Goal: Check status: Check status

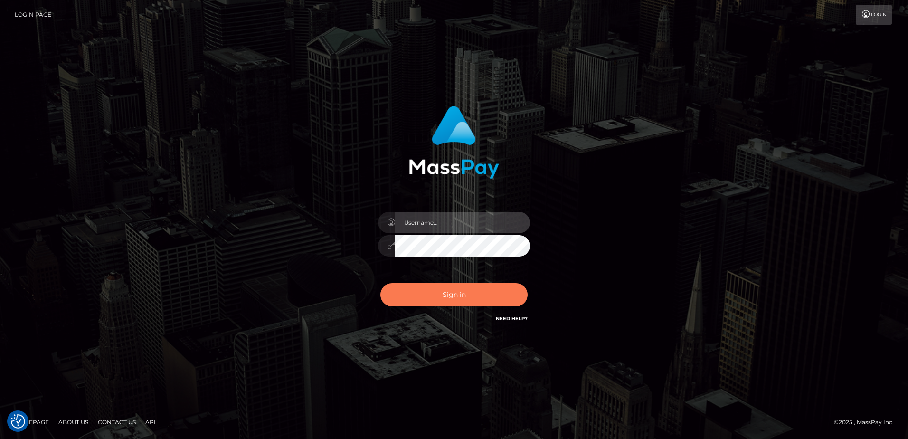
type input "Dan"
click at [451, 297] on button "Sign in" at bounding box center [453, 294] width 147 height 23
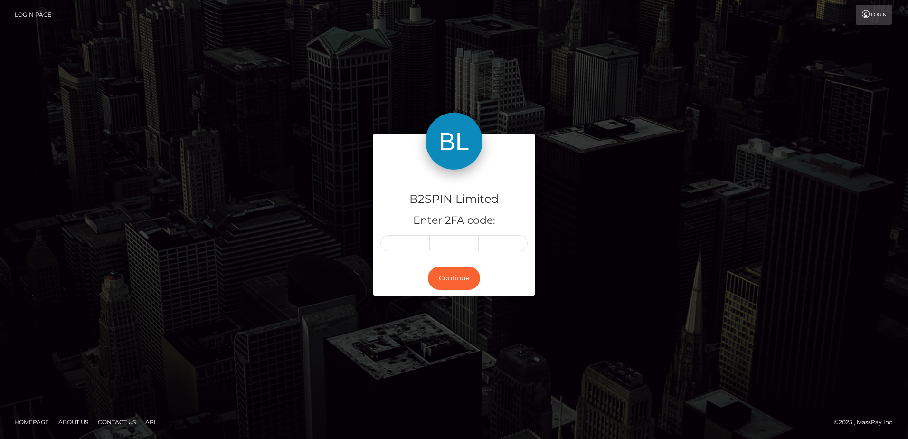
click at [359, 268] on div "B2SPIN Limited Enter 2FA code: Continue" at bounding box center [453, 219] width 541 height 170
click at [390, 243] on input "text" at bounding box center [392, 243] width 25 height 16
type input "3"
type input "4"
type input "2"
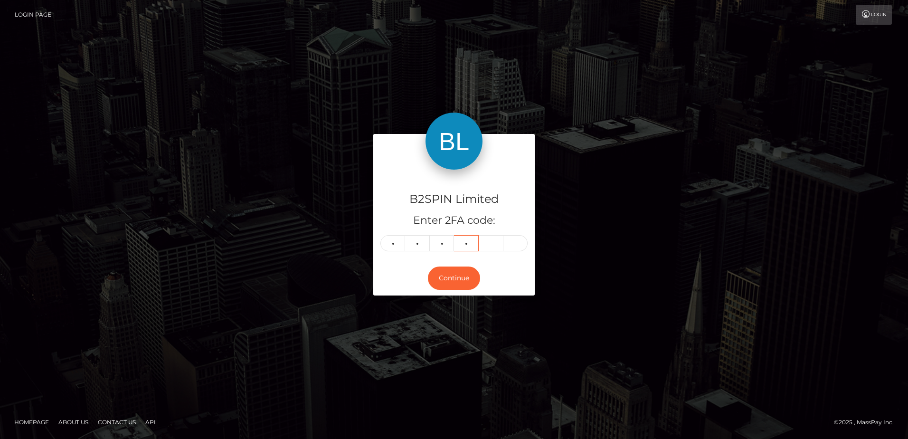
type input "5"
type input "7"
type input "6"
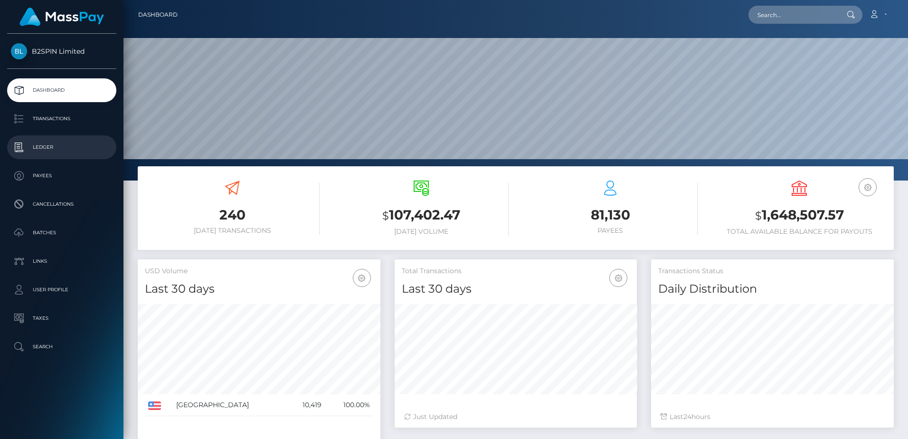
scroll to position [169, 242]
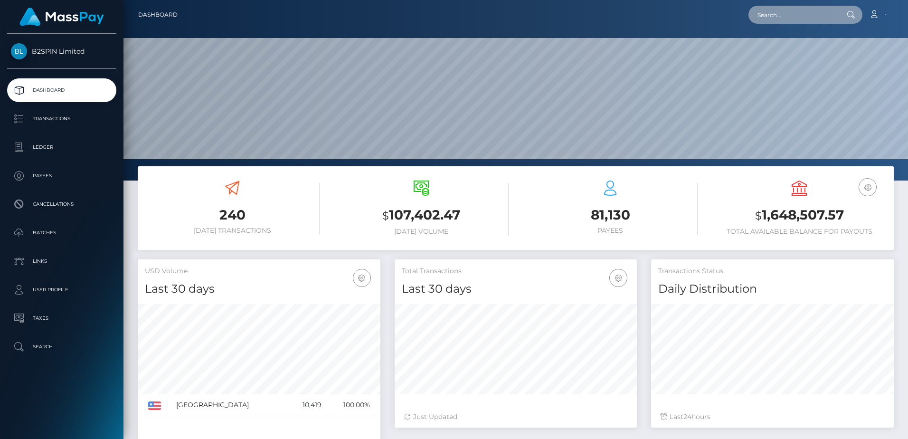
click at [783, 19] on input "text" at bounding box center [792, 15] width 89 height 18
paste input "c2fded6c-98aa-11f0-bd85-0694aced620b"
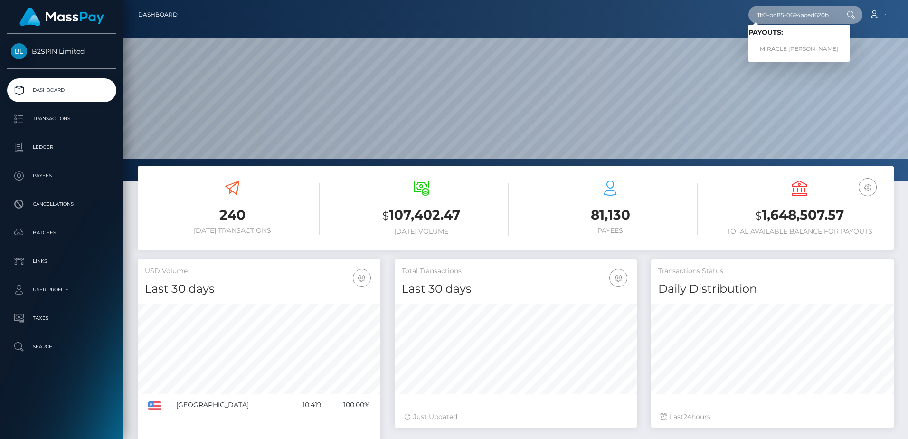
type input "c2fded6c-98aa-11f0-bd85-0694aced620b"
click at [778, 48] on link "MIRACLE ANNETT LYNCH" at bounding box center [798, 49] width 101 height 18
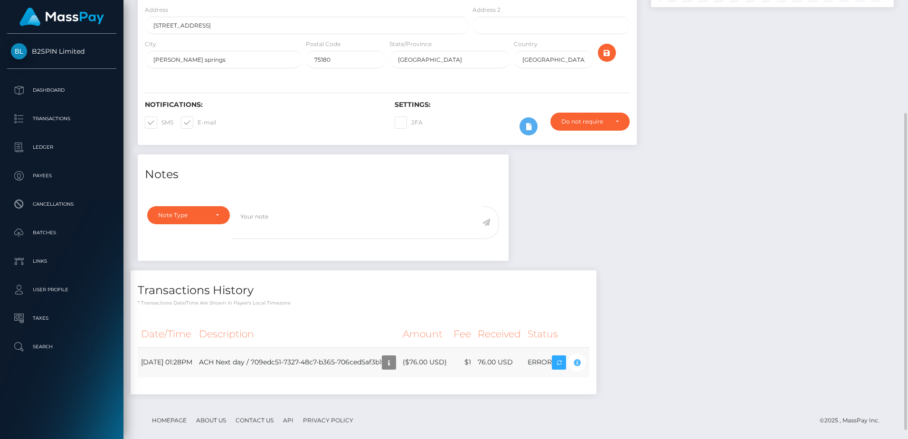
scroll to position [114, 242]
click at [461, 299] on div "Transactions History * Transactions date/time are shown in payee's local timezo…" at bounding box center [364, 288] width 466 height 37
click at [394, 361] on icon "button" at bounding box center [388, 363] width 11 height 12
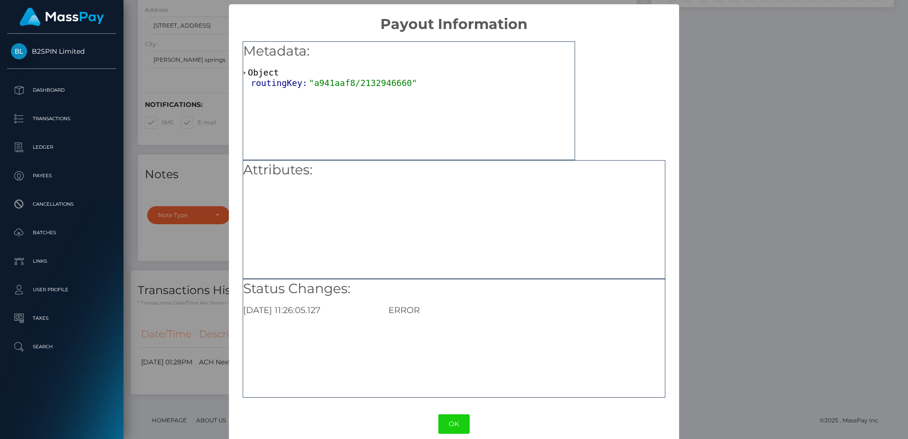
click at [734, 264] on div "× Payout Information Metadata: Object routingKey: "a941aaf8/2132946660" Attribu…" at bounding box center [454, 219] width 908 height 439
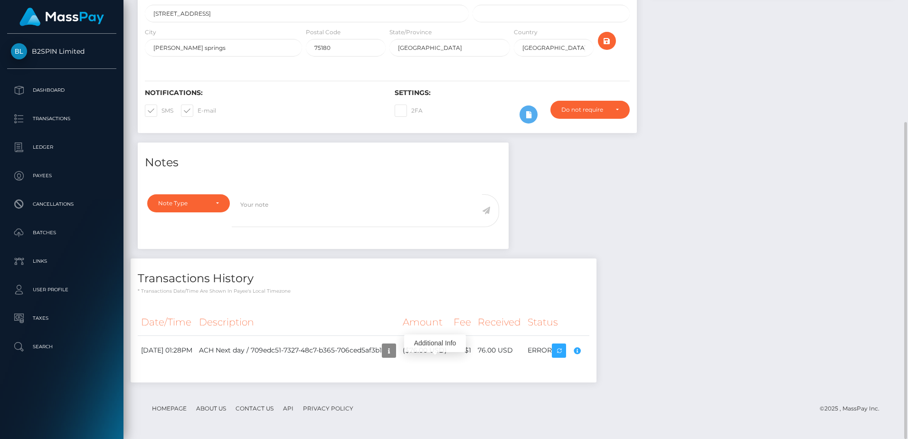
click at [719, 326] on div "Notes Note Type Compliance Clear Compliance General Note Type" at bounding box center [516, 266] width 770 height 249
click at [582, 351] on icon "button" at bounding box center [576, 351] width 11 height 12
click at [683, 346] on div "Notes Note Type Compliance Clear Compliance General Note Type" at bounding box center [516, 266] width 770 height 249
